Goal: Information Seeking & Learning: Learn about a topic

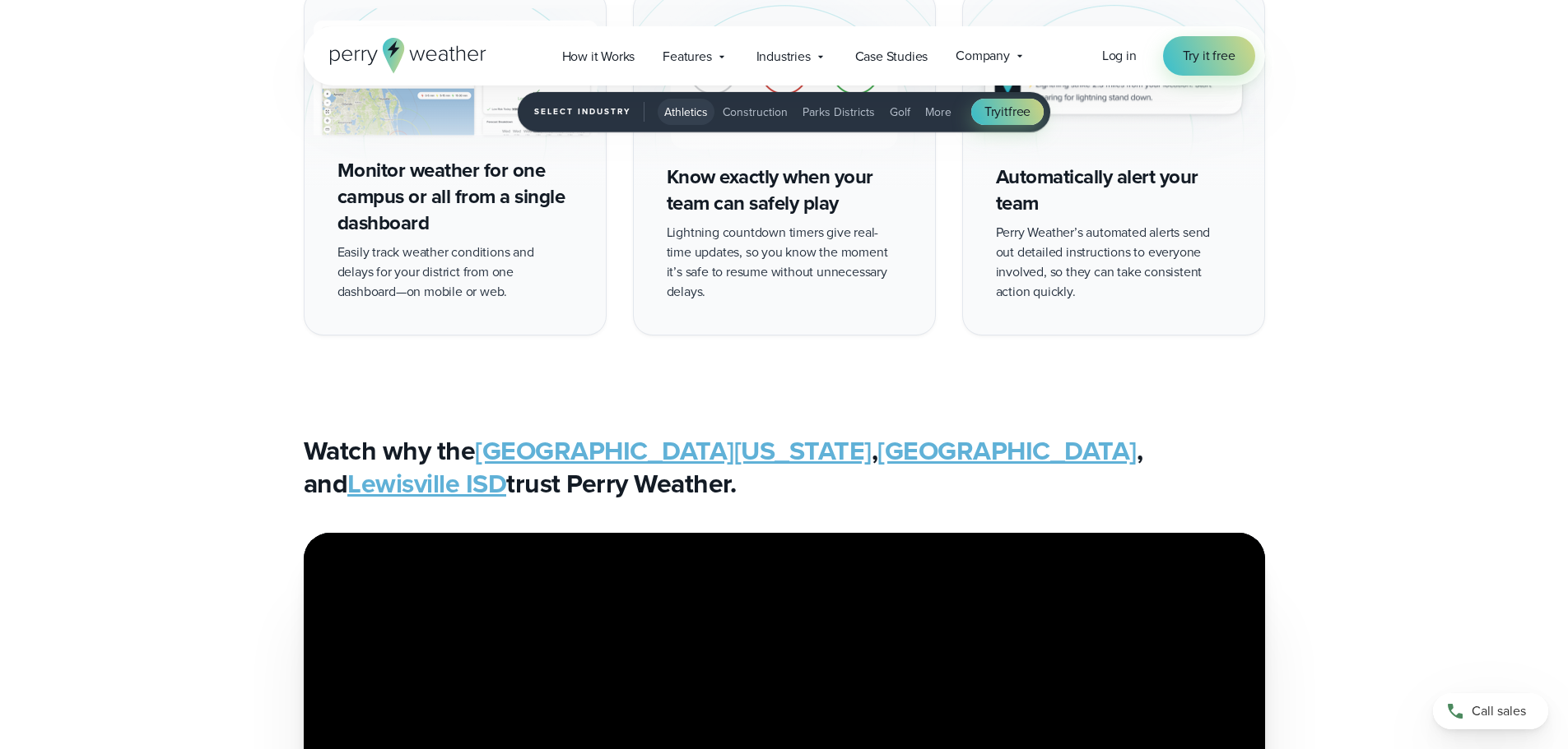
scroll to position [3373, 0]
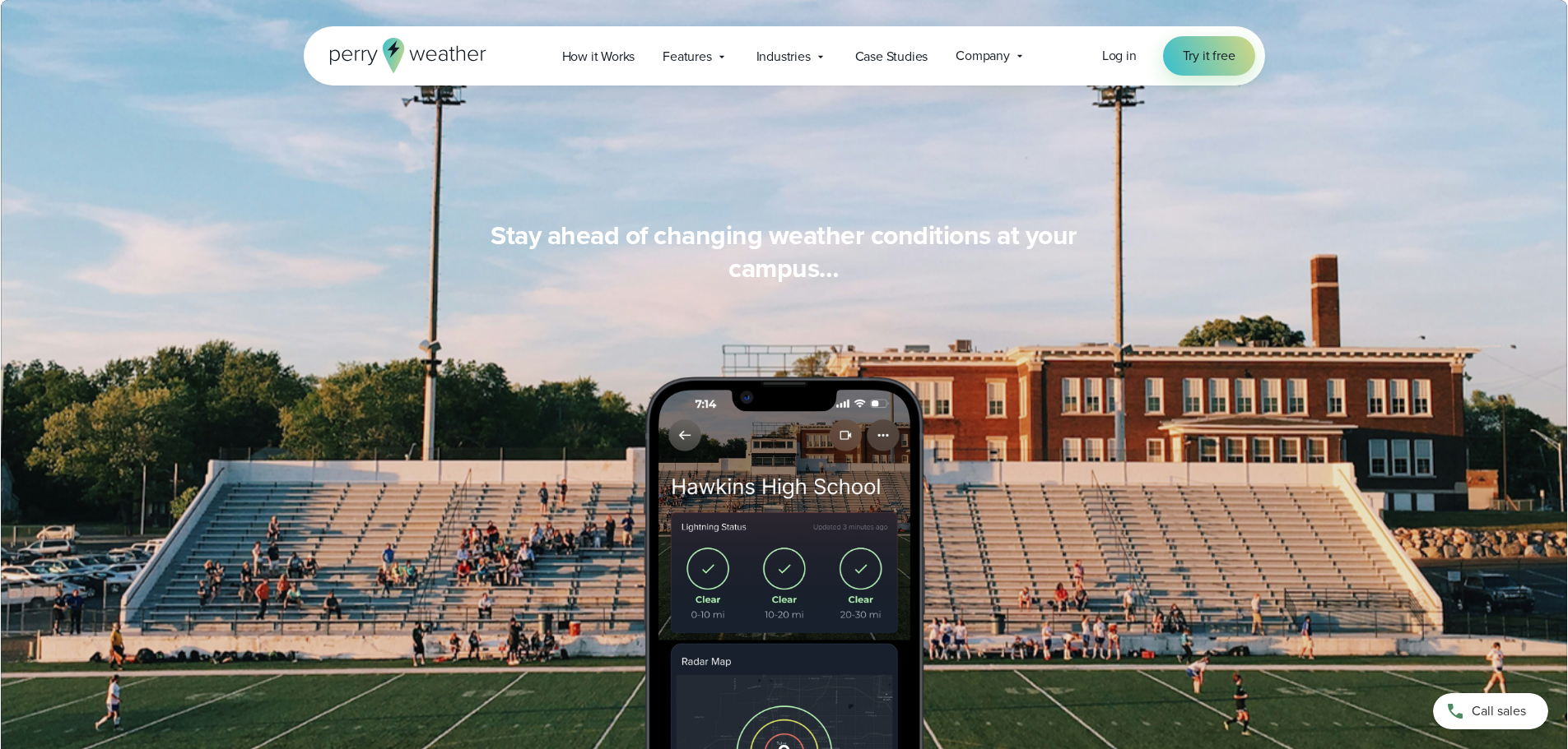
scroll to position [1391, 0]
click at [692, 53] on span "Features" at bounding box center [687, 57] width 48 height 20
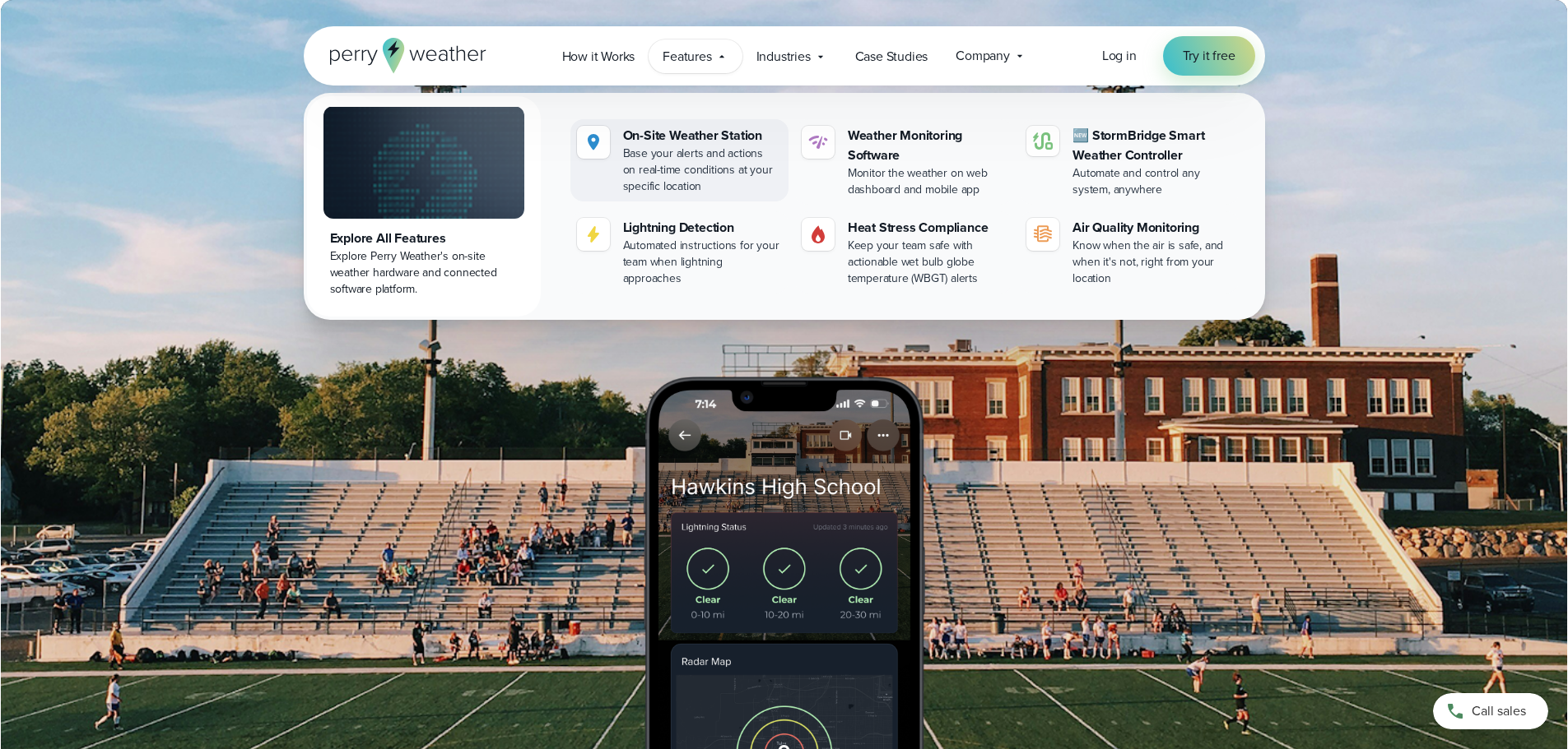
click at [669, 131] on div "On-Site Weather Station" at bounding box center [702, 136] width 159 height 20
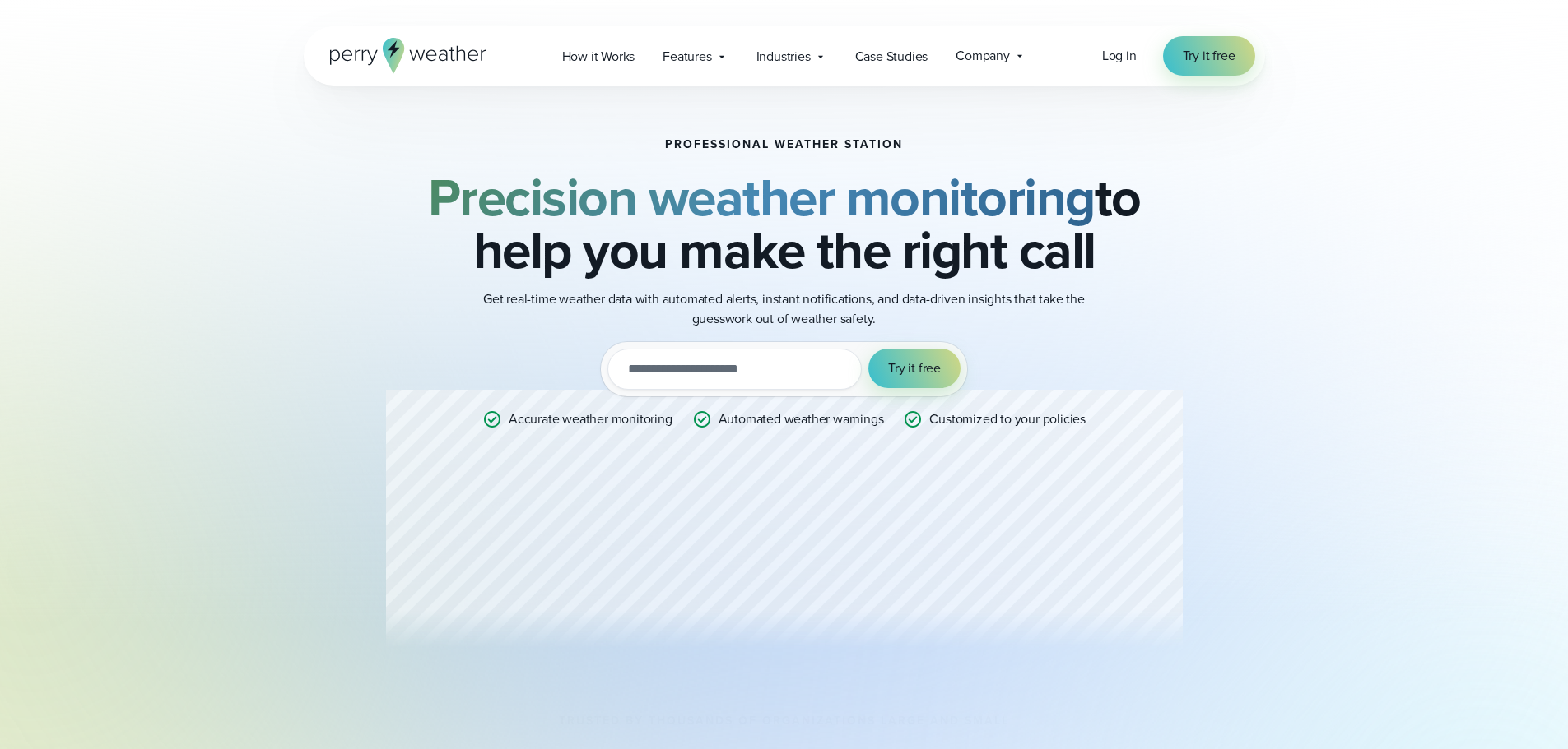
drag, startPoint x: 730, startPoint y: 382, endPoint x: 705, endPoint y: 577, distance: 196.6
click at [730, 381] on input "email" at bounding box center [734, 369] width 254 height 41
